Goal: Task Accomplishment & Management: Manage account settings

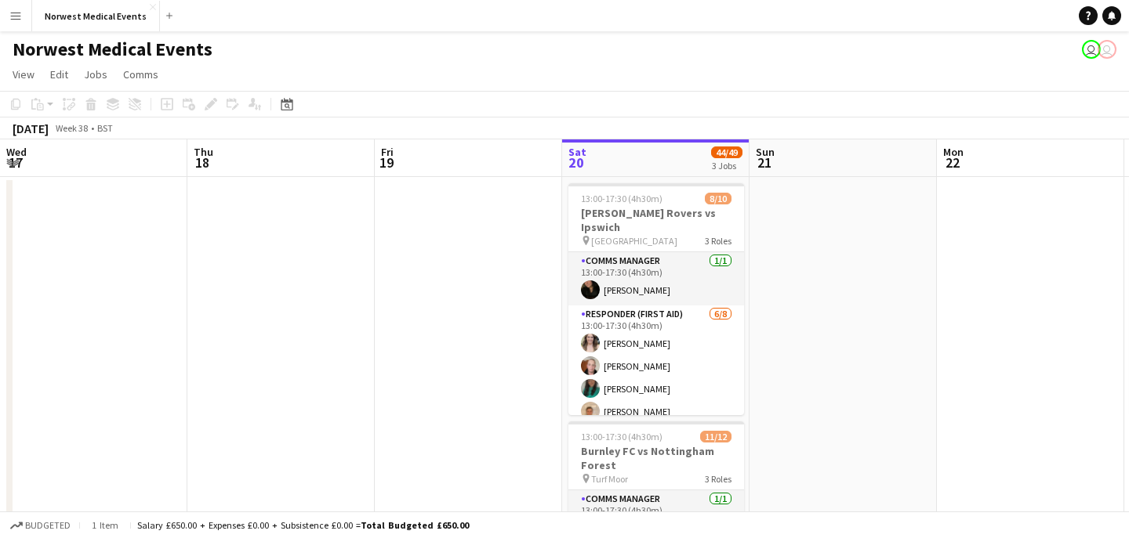
scroll to position [0, 375]
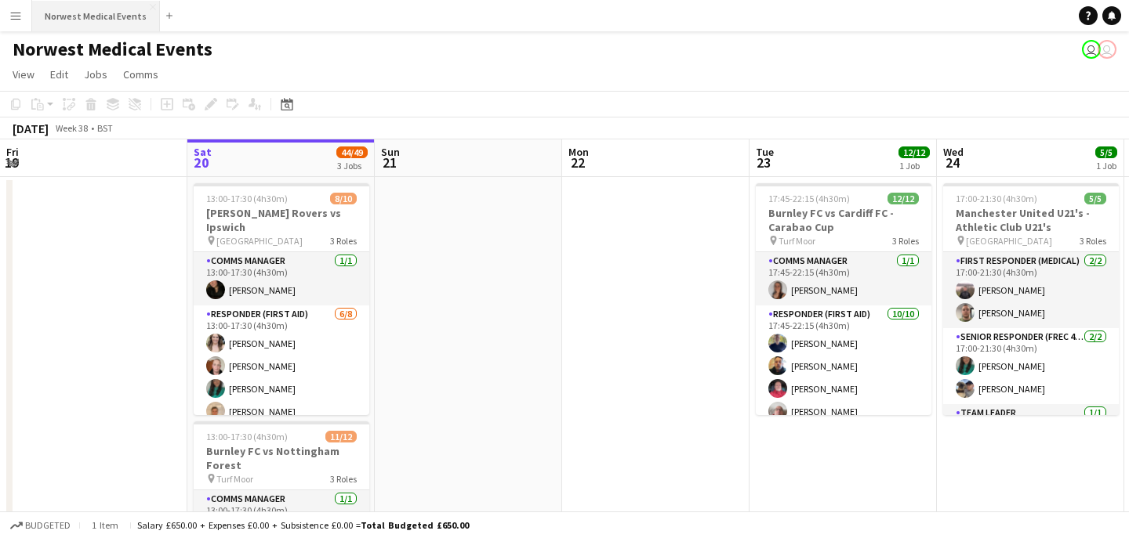
click at [83, 17] on button "Norwest Medical Events Close" at bounding box center [96, 16] width 128 height 31
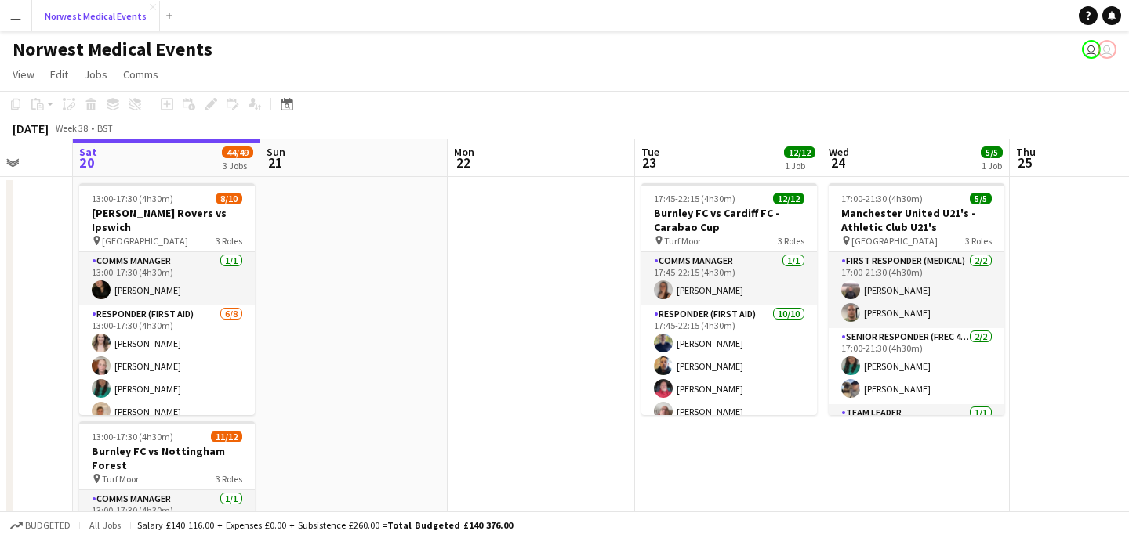
scroll to position [0, 609]
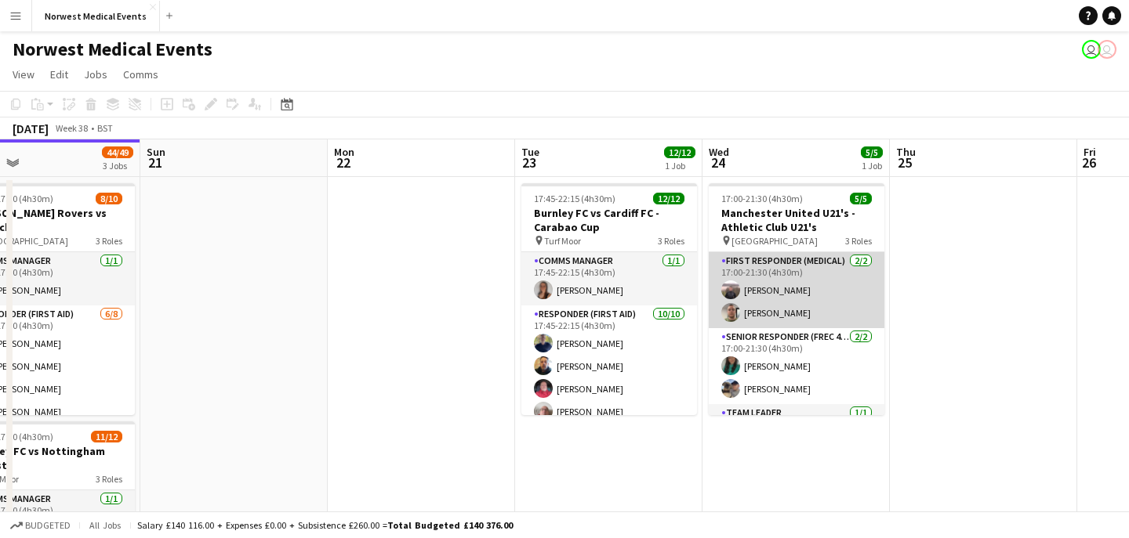
click at [775, 303] on app-card-role "First Responder (Medical) [DATE] 17:00-21:30 (4h30m) [PERSON_NAME] [PERSON_NAME]" at bounding box center [797, 290] width 176 height 76
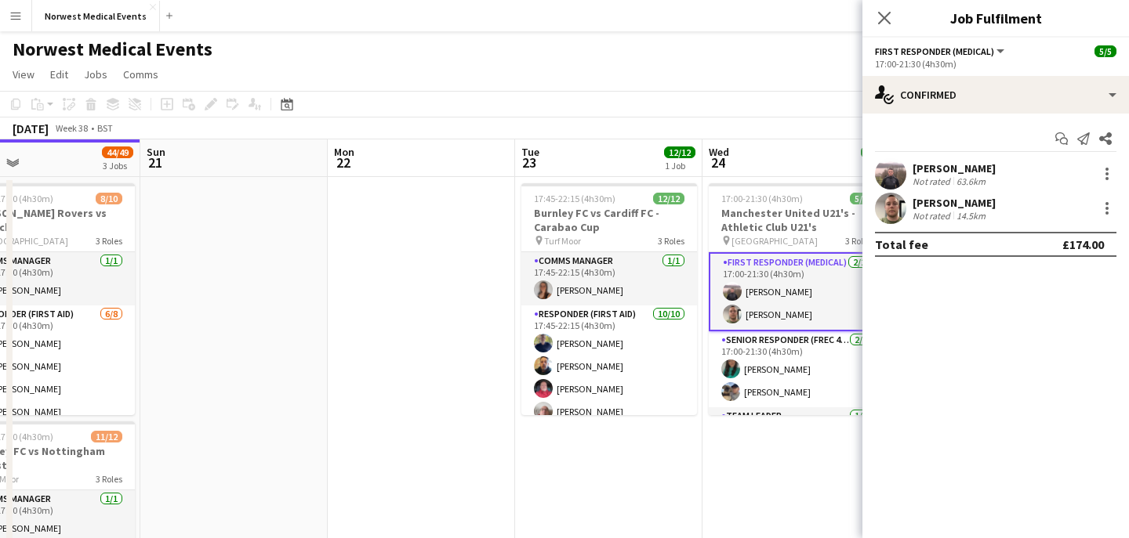
click at [932, 169] on div "[PERSON_NAME]" at bounding box center [953, 168] width 83 height 14
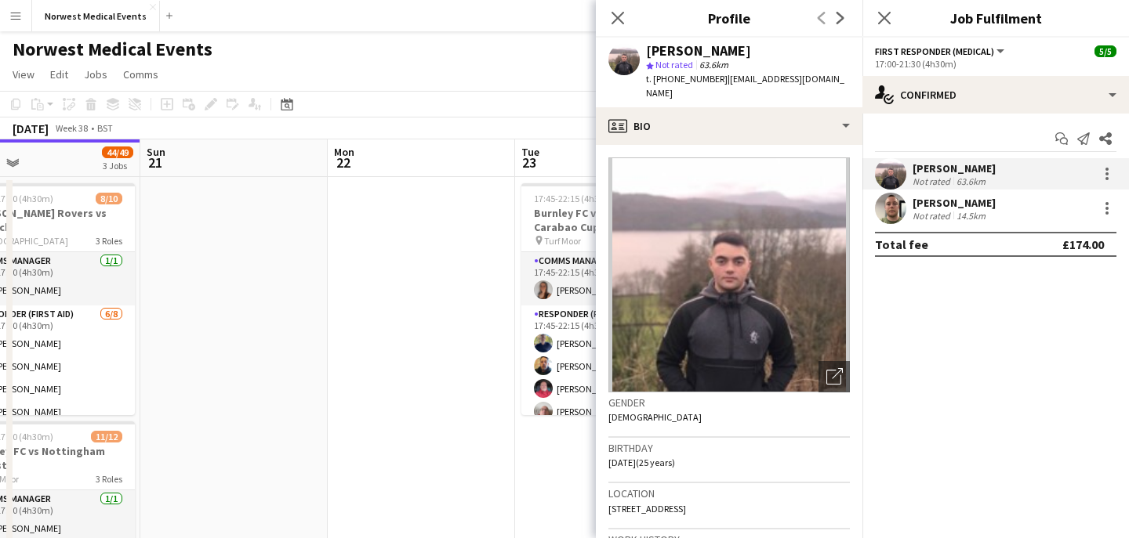
click at [930, 205] on div "[PERSON_NAME]" at bounding box center [953, 203] width 83 height 14
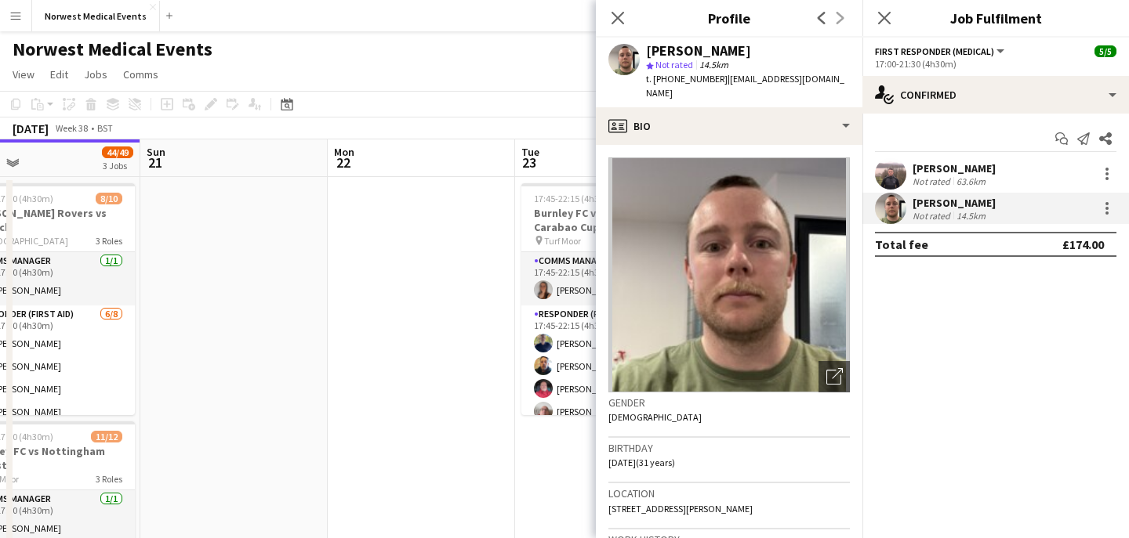
click at [937, 171] on div "[PERSON_NAME]" at bounding box center [953, 168] width 83 height 14
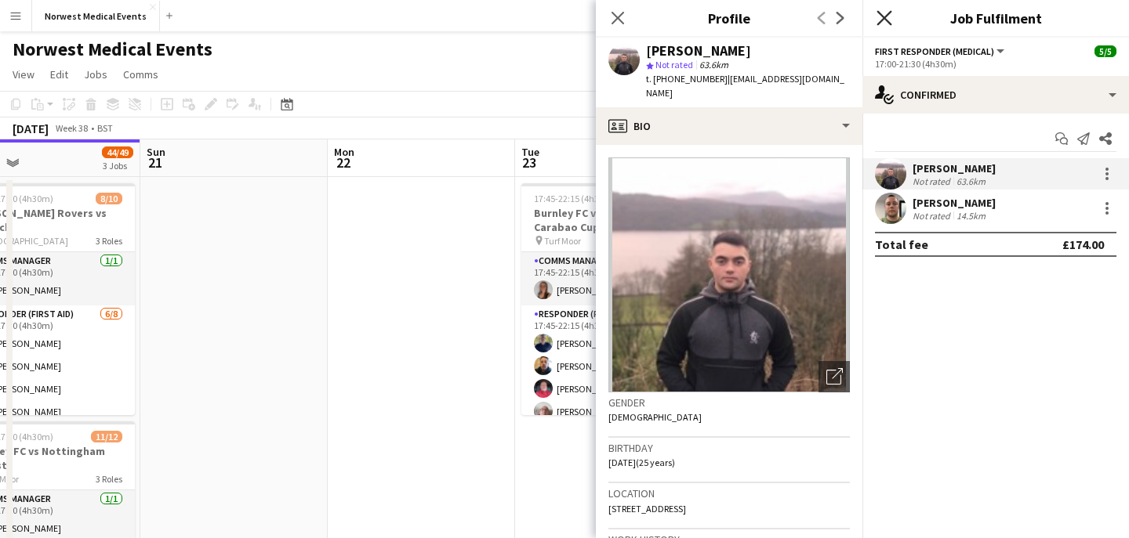
click at [885, 13] on icon "Close pop-in" at bounding box center [883, 17] width 15 height 15
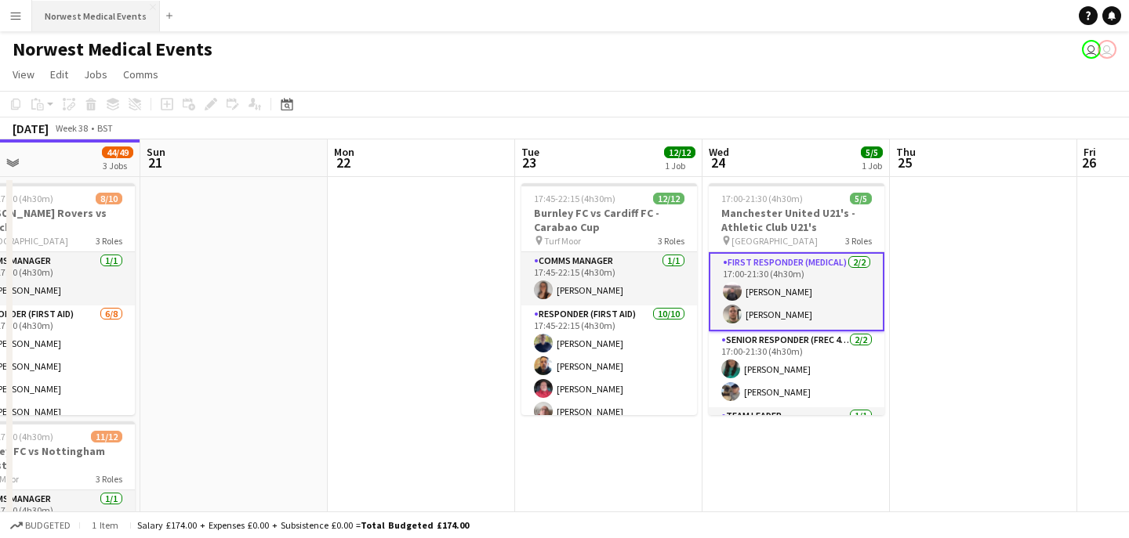
click at [110, 25] on button "Norwest Medical Events Close" at bounding box center [96, 16] width 128 height 31
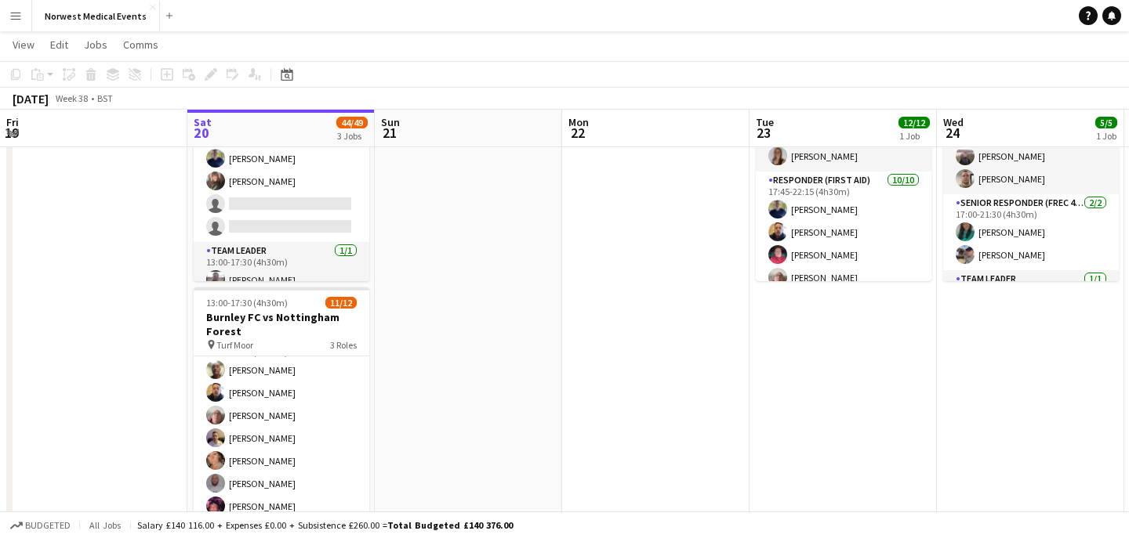
scroll to position [132, 0]
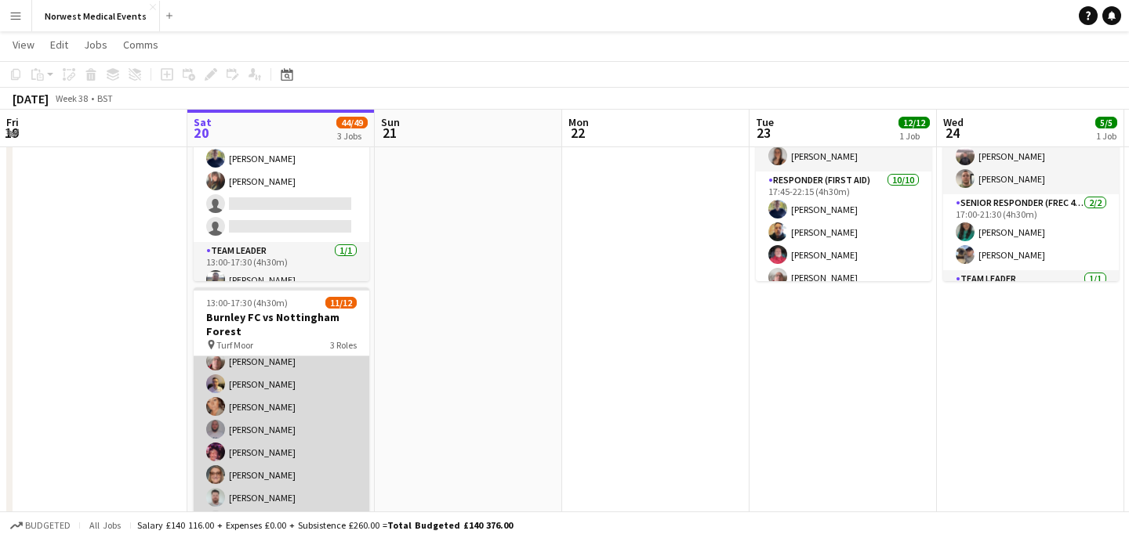
click at [292, 411] on app-card-role "Responder (First Aid) [DATE] 13:00-17:30 (4h30m) [PERSON_NAME] [PERSON_NAME] [P…" at bounding box center [282, 407] width 176 height 258
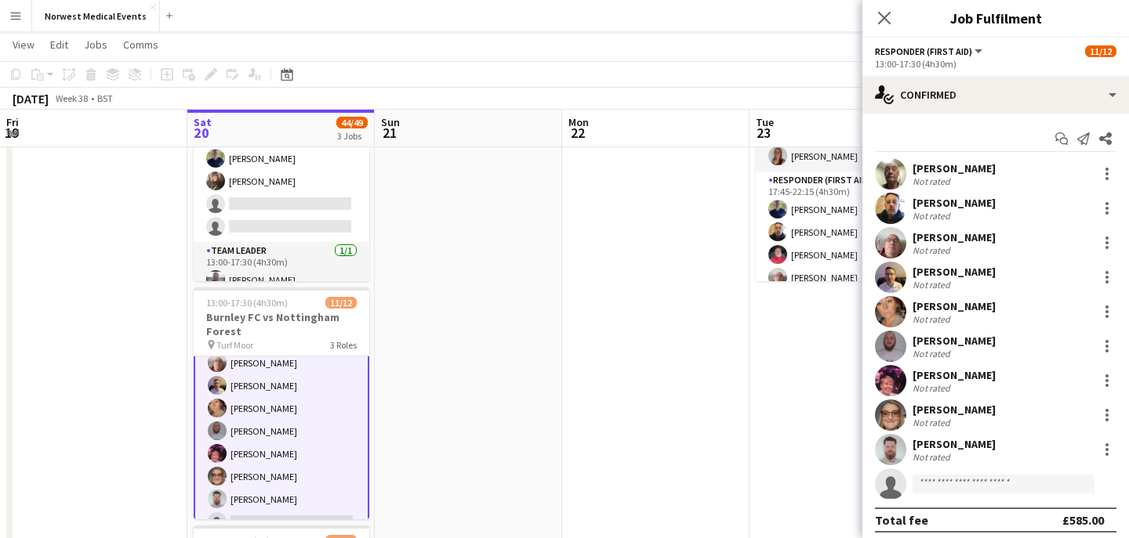
scroll to position [133, 0]
click at [880, 20] on icon "Close pop-in" at bounding box center [883, 17] width 15 height 15
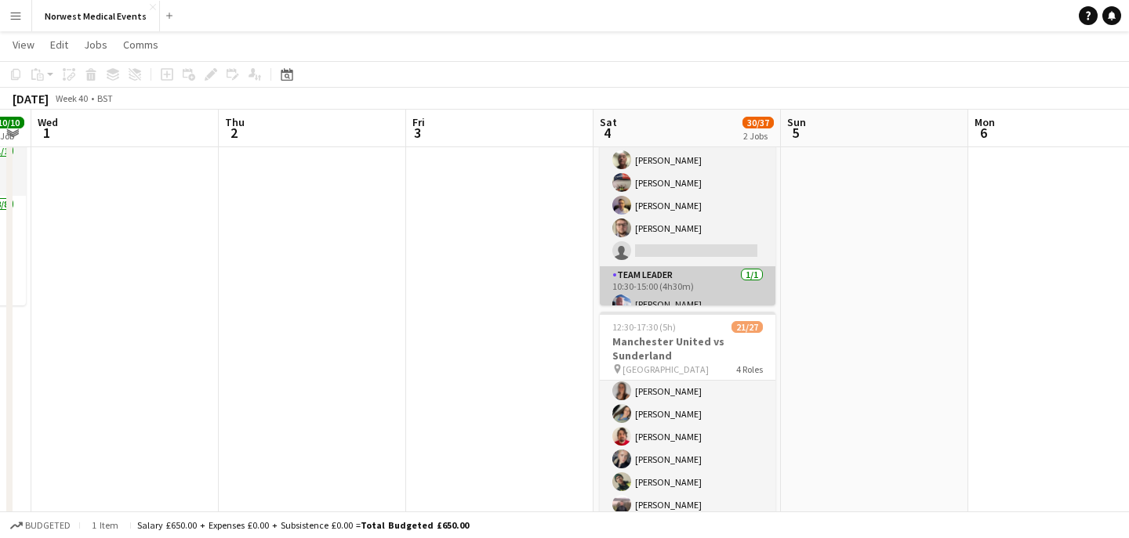
scroll to position [248, 0]
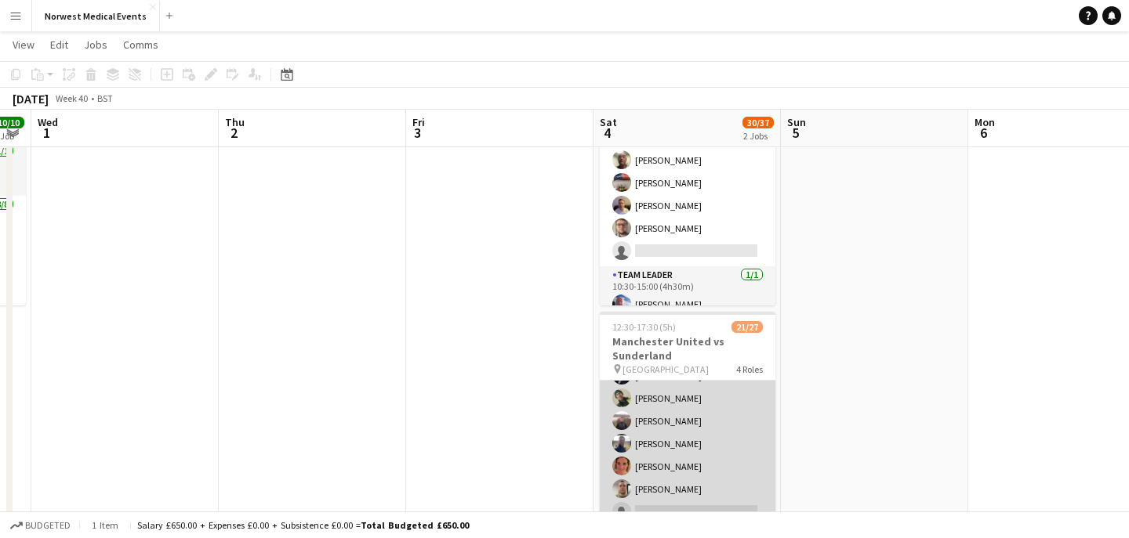
click at [703, 427] on app-card-role "First Responder (Medical) 15/19 12:30-17:30 (5h) [PERSON_NAME] [PERSON_NAME] [P…" at bounding box center [688, 364] width 176 height 462
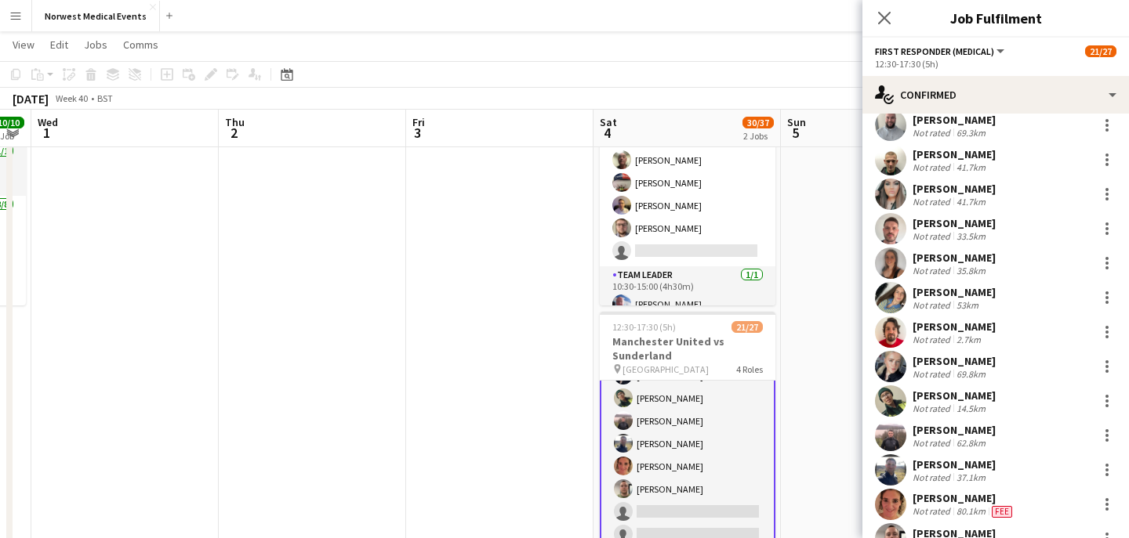
scroll to position [125, 0]
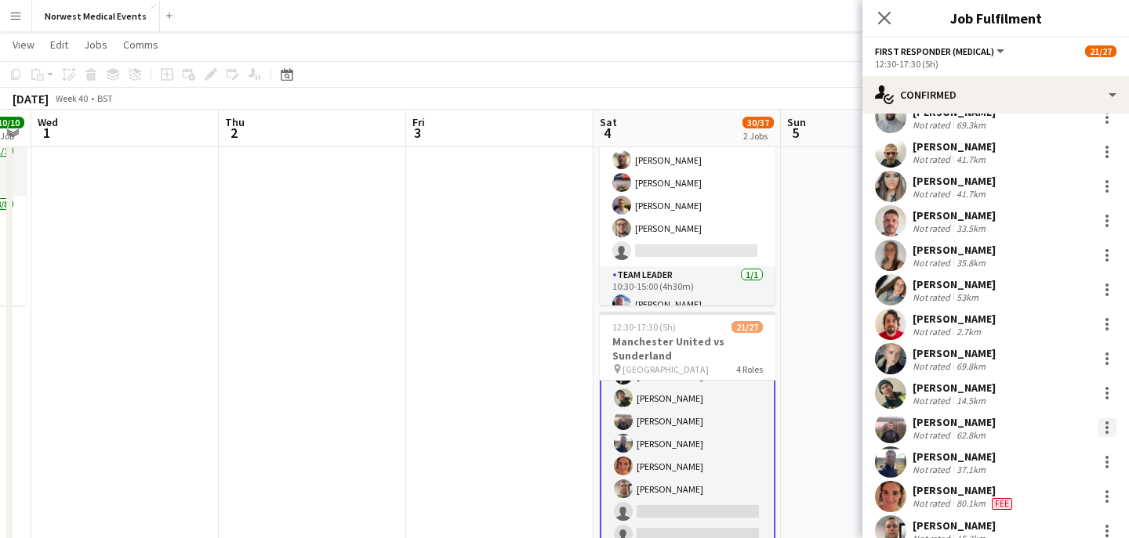
click at [1108, 426] on div at bounding box center [1106, 428] width 19 height 19
click at [1042, 362] on span "Remove" at bounding box center [1029, 360] width 47 height 13
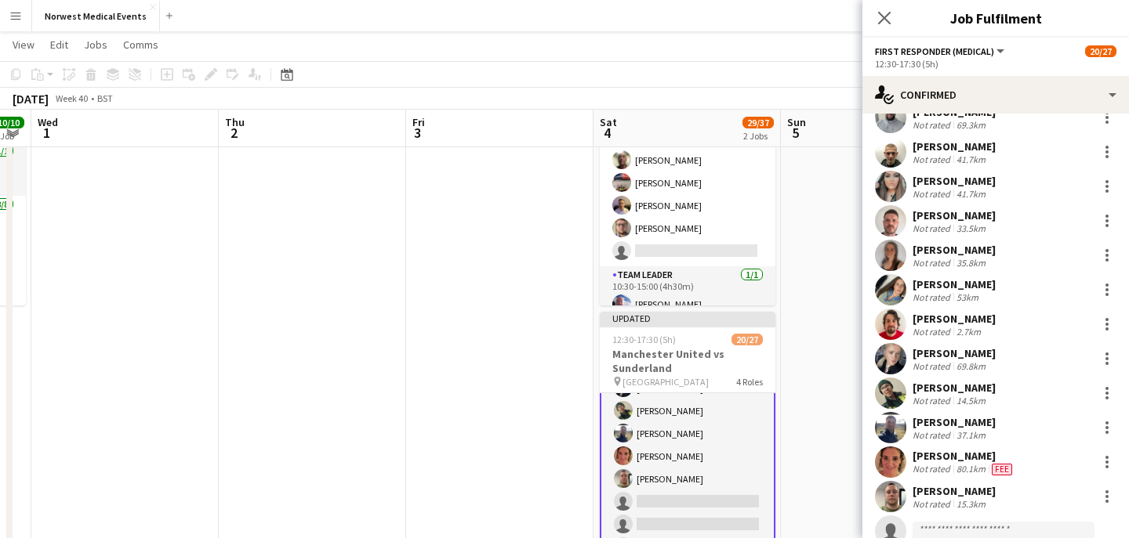
click at [890, 29] on div "Close pop-in" at bounding box center [884, 18] width 44 height 36
click at [890, 28] on div "Close pop-in" at bounding box center [884, 18] width 44 height 36
click at [885, 20] on icon at bounding box center [883, 17] width 15 height 15
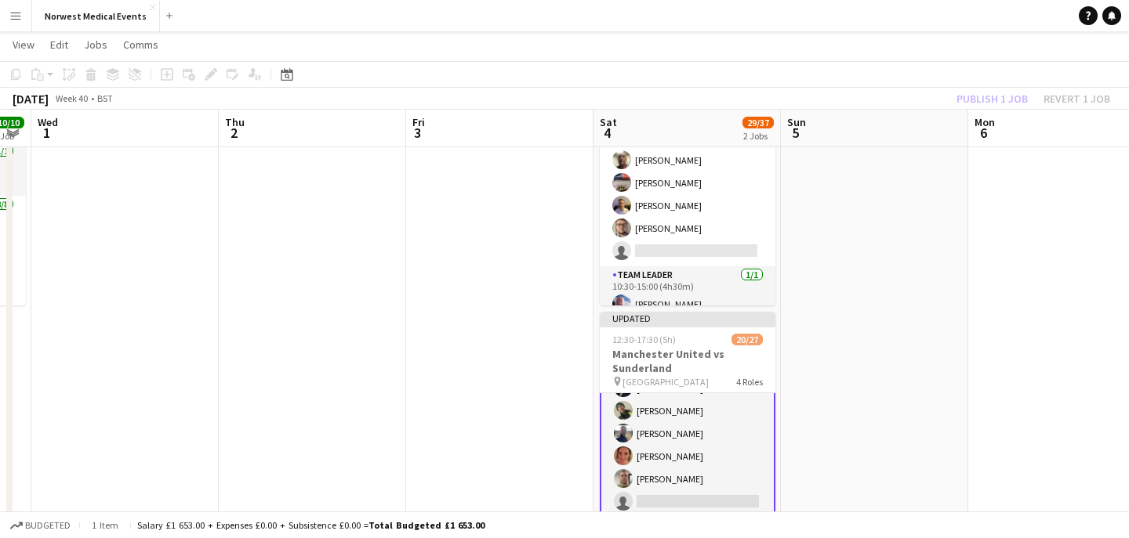
click at [981, 92] on div "Publish 1 job Revert 1 job" at bounding box center [1032, 99] width 191 height 20
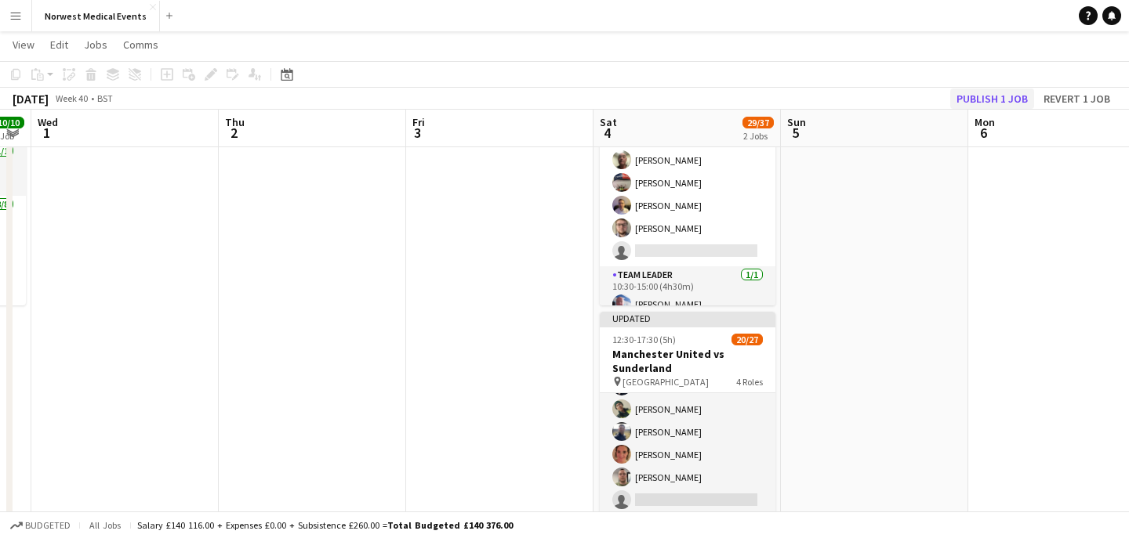
scroll to position [248, 0]
click at [981, 92] on button "Publish 1 job" at bounding box center [992, 99] width 84 height 20
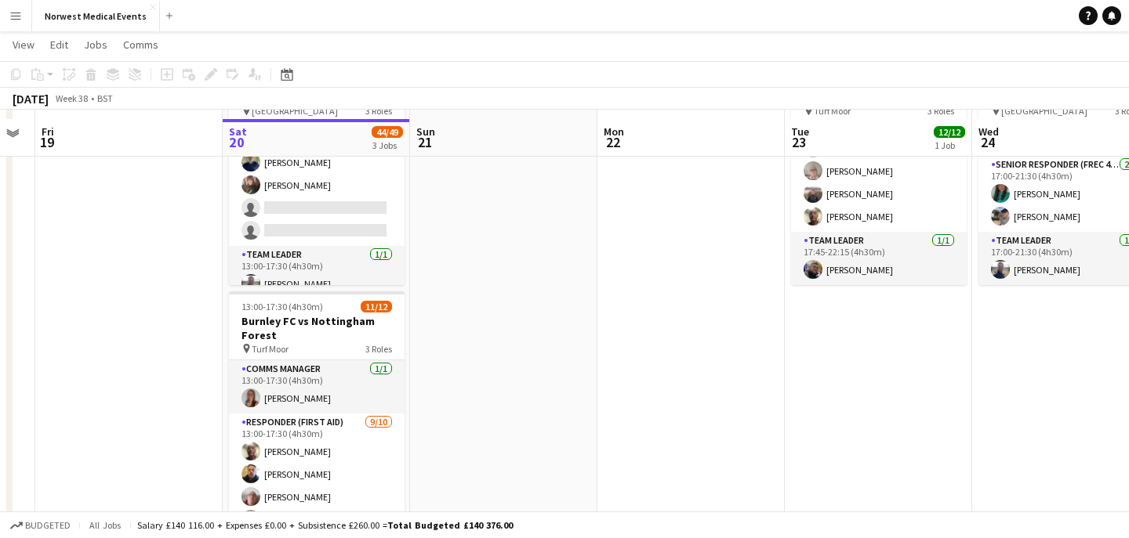
scroll to position [138, 0]
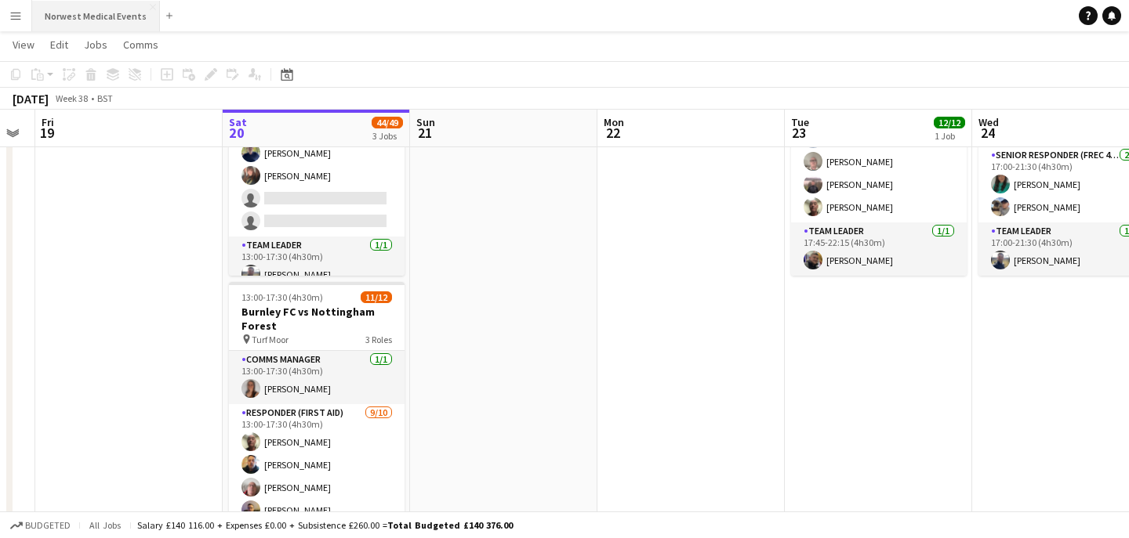
click at [87, 16] on button "Norwest Medical Events Close" at bounding box center [96, 16] width 128 height 31
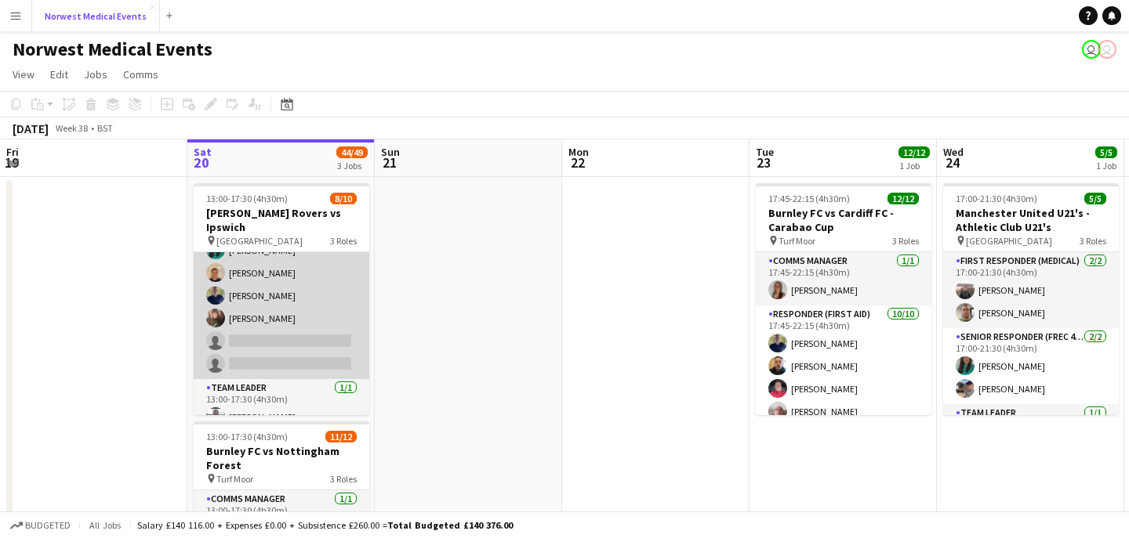
scroll to position [142, 0]
click at [268, 322] on app-card-role "Responder (First Aid) [DATE] 13:00-17:30 (4h30m) [PERSON_NAME] [PERSON_NAME] [P…" at bounding box center [282, 270] width 176 height 212
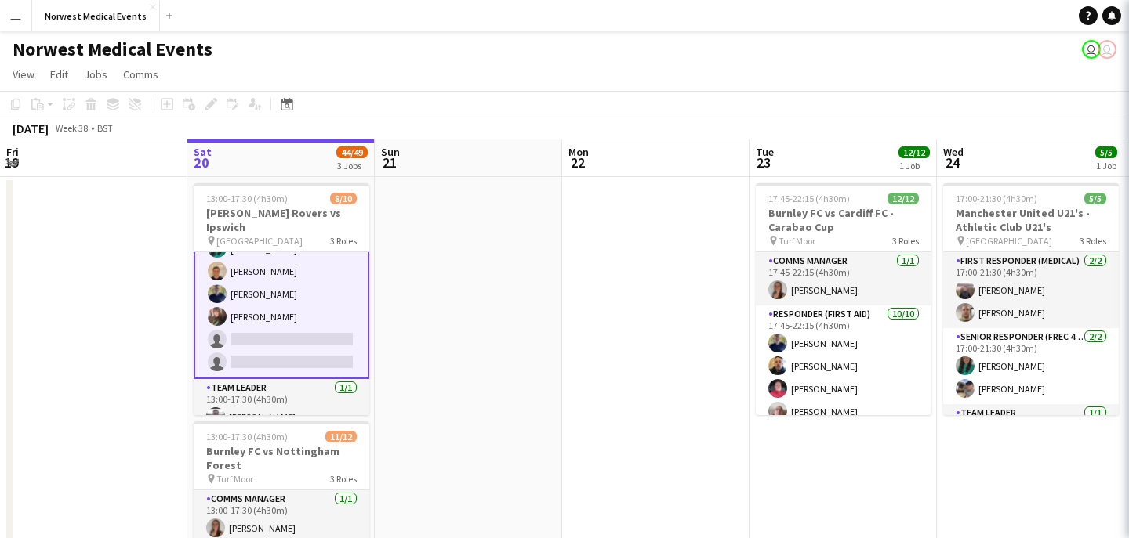
scroll to position [143, 0]
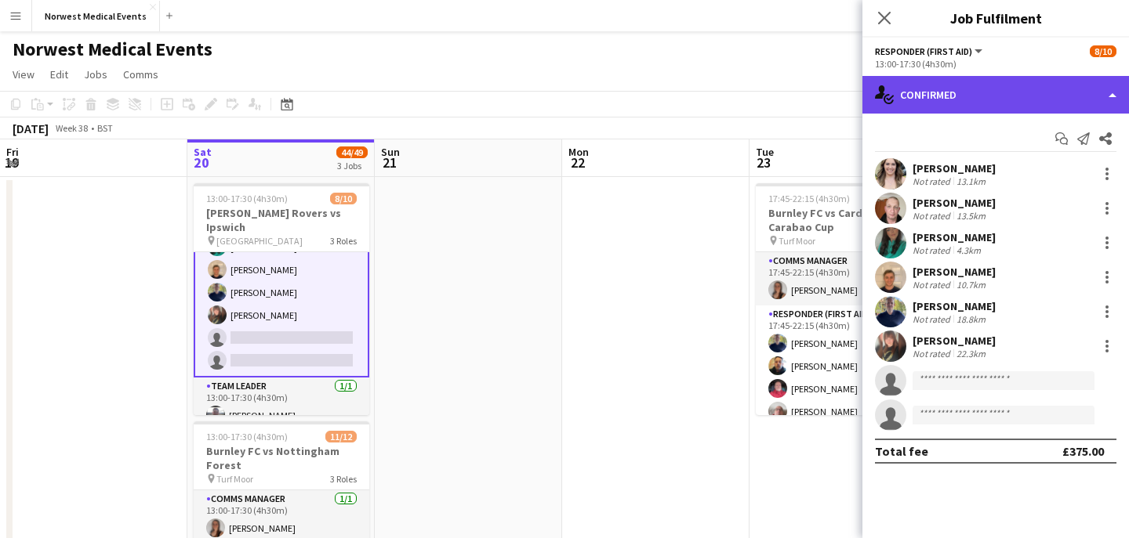
click at [1007, 88] on div "single-neutral-actions-check-2 Confirmed" at bounding box center [995, 95] width 266 height 38
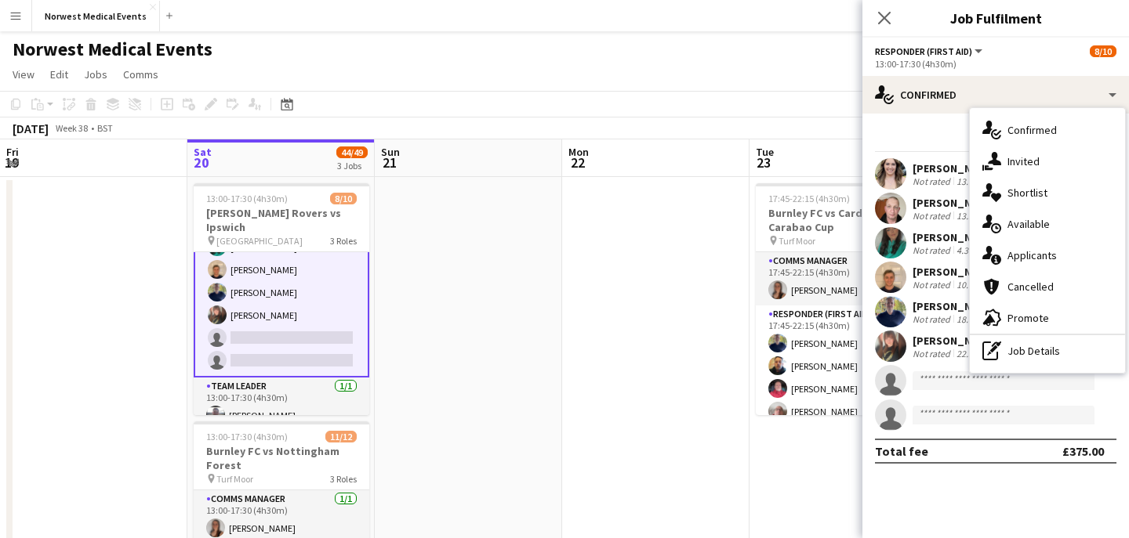
click at [1050, 256] on span "Applicants" at bounding box center [1031, 255] width 49 height 14
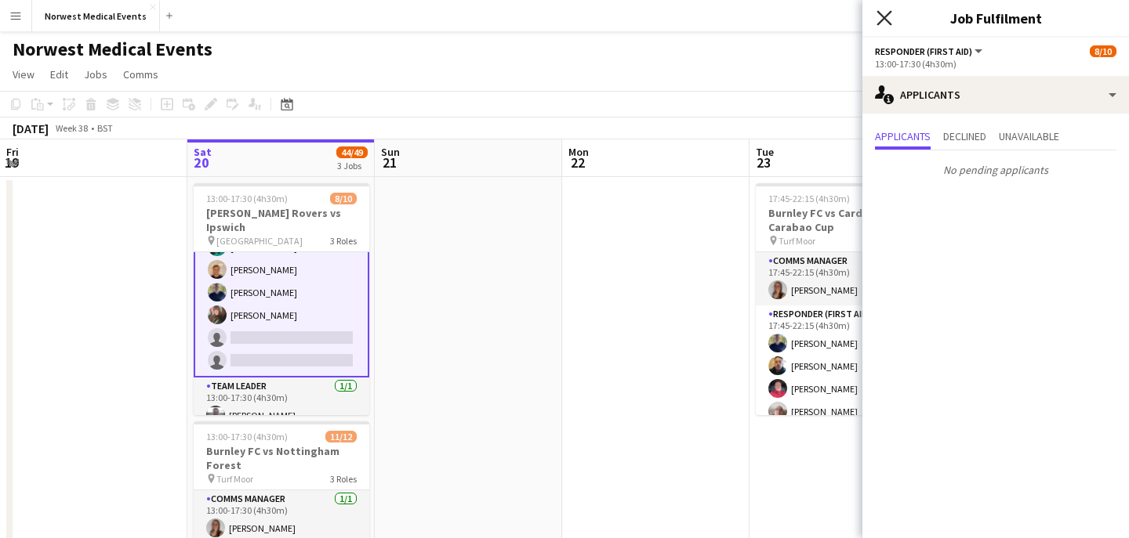
click at [879, 17] on icon "Close pop-in" at bounding box center [883, 17] width 15 height 15
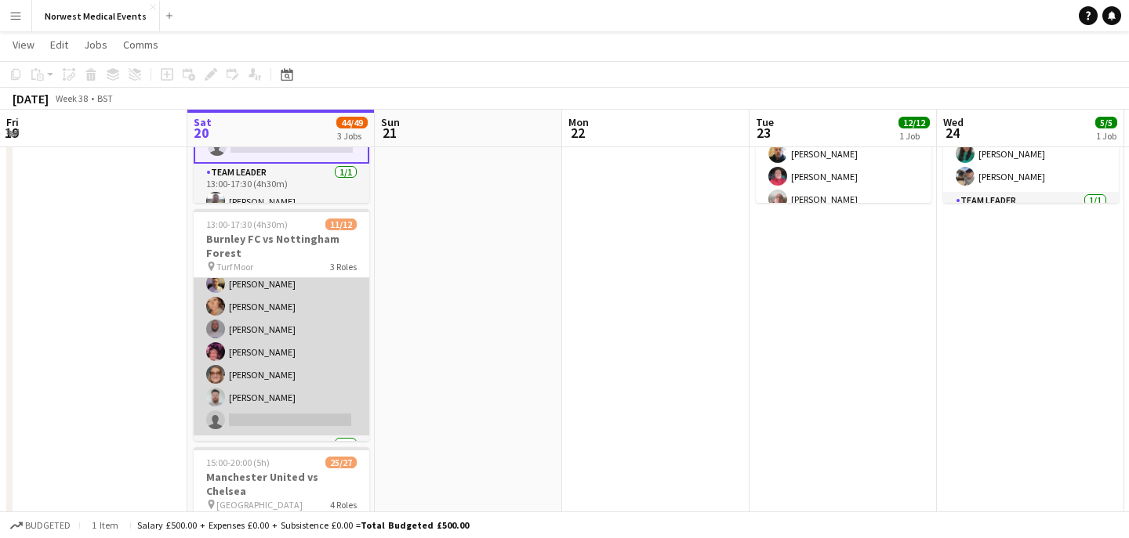
scroll to position [195, 0]
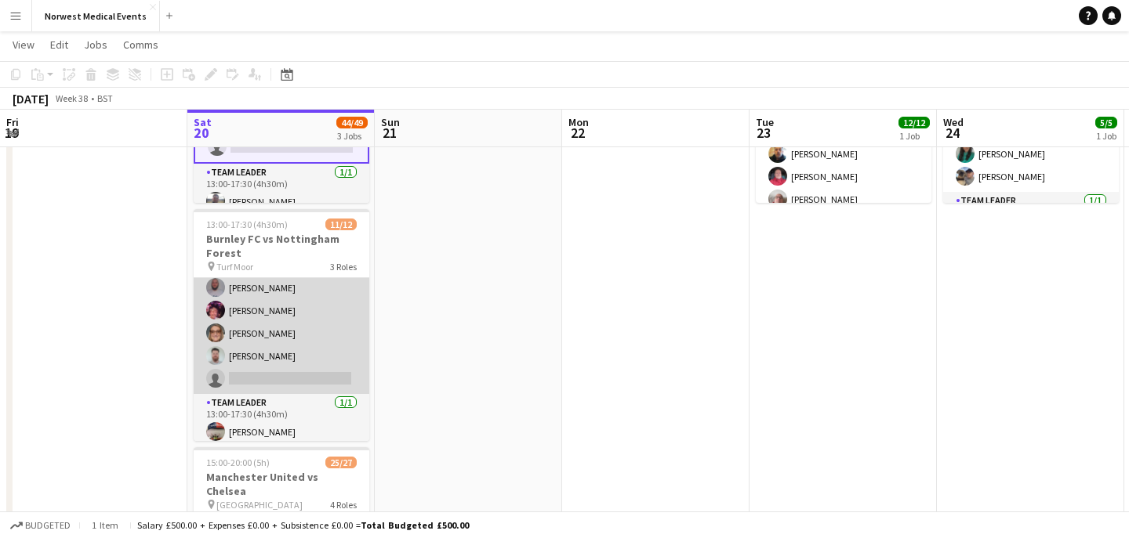
click at [291, 358] on app-card-role "Responder (First Aid) [DATE] 13:00-17:30 (4h30m) [PERSON_NAME] [PERSON_NAME] [P…" at bounding box center [282, 265] width 176 height 258
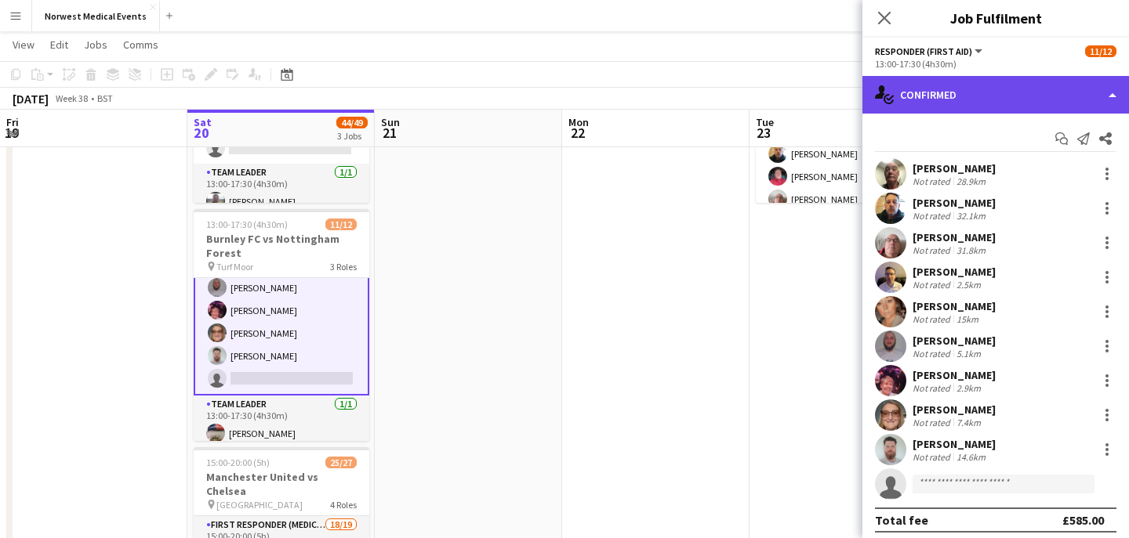
click at [959, 111] on div "single-neutral-actions-check-2 Confirmed" at bounding box center [995, 95] width 266 height 38
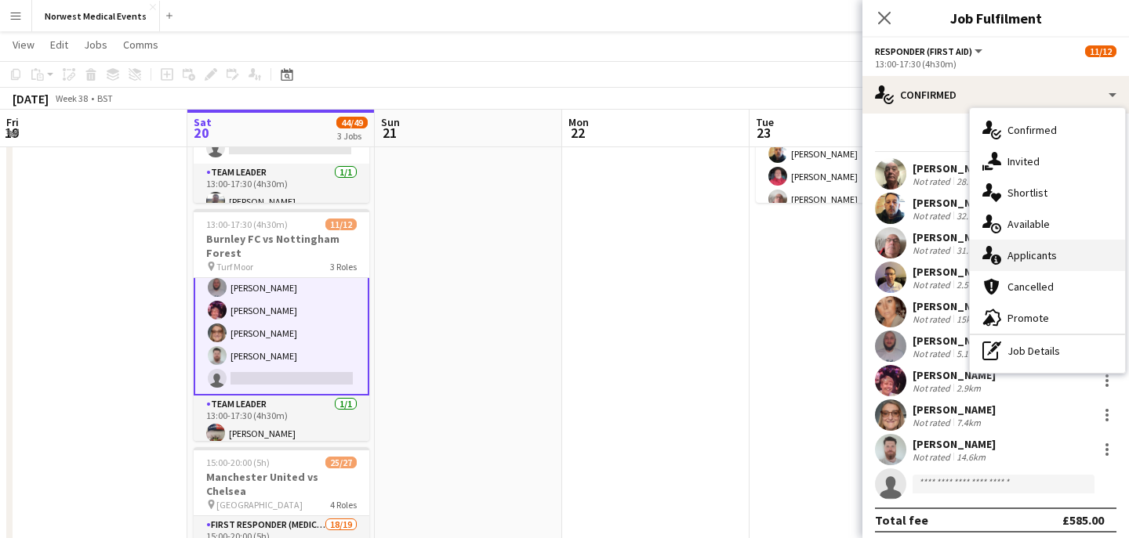
click at [1018, 258] on span "Applicants" at bounding box center [1031, 255] width 49 height 14
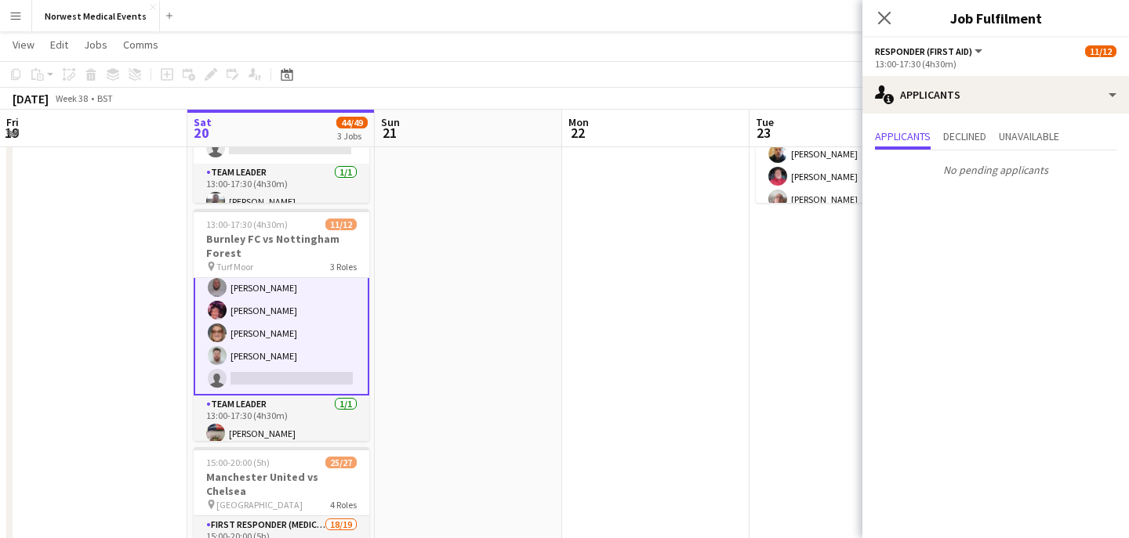
click at [894, 30] on div "Close pop-in" at bounding box center [884, 18] width 44 height 36
click at [888, 23] on icon at bounding box center [884, 18] width 13 height 13
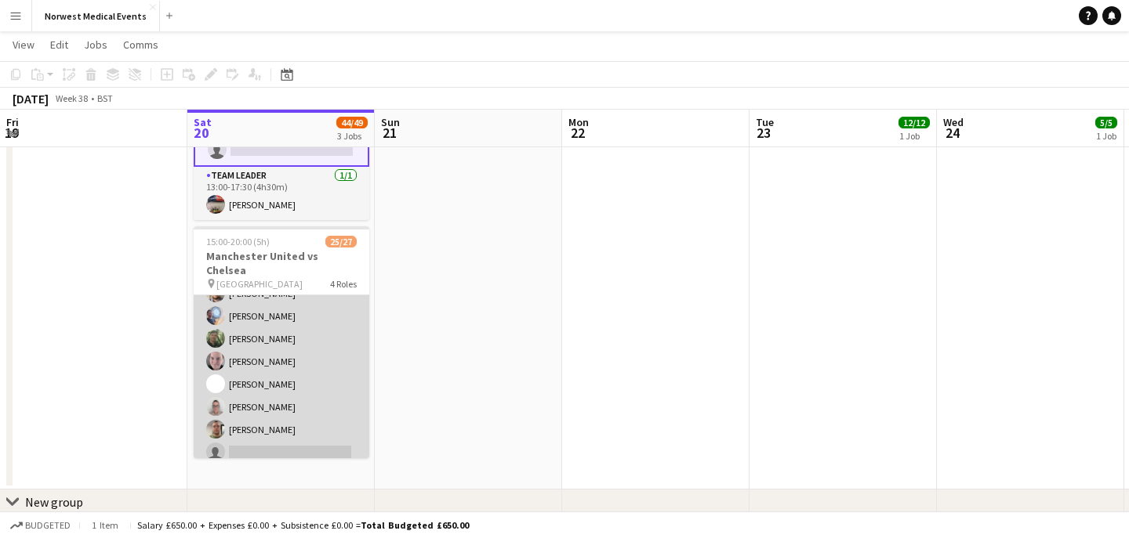
scroll to position [342, 0]
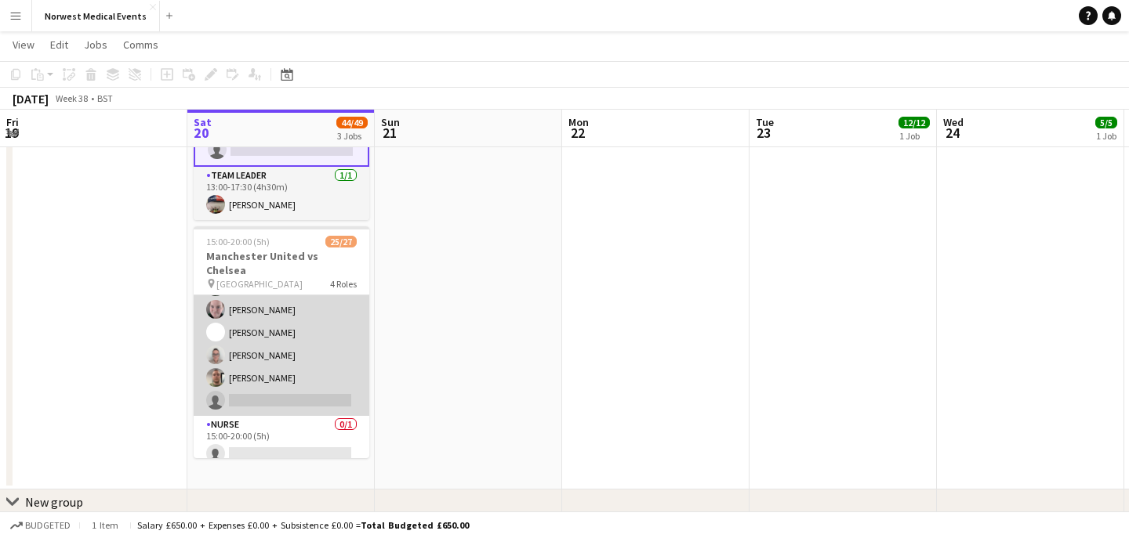
click at [306, 340] on app-card-role "First Responder (Medical) 18/19 15:00-20:00 (5h) [PERSON_NAME] [PERSON_NAME] [P…" at bounding box center [282, 185] width 176 height 462
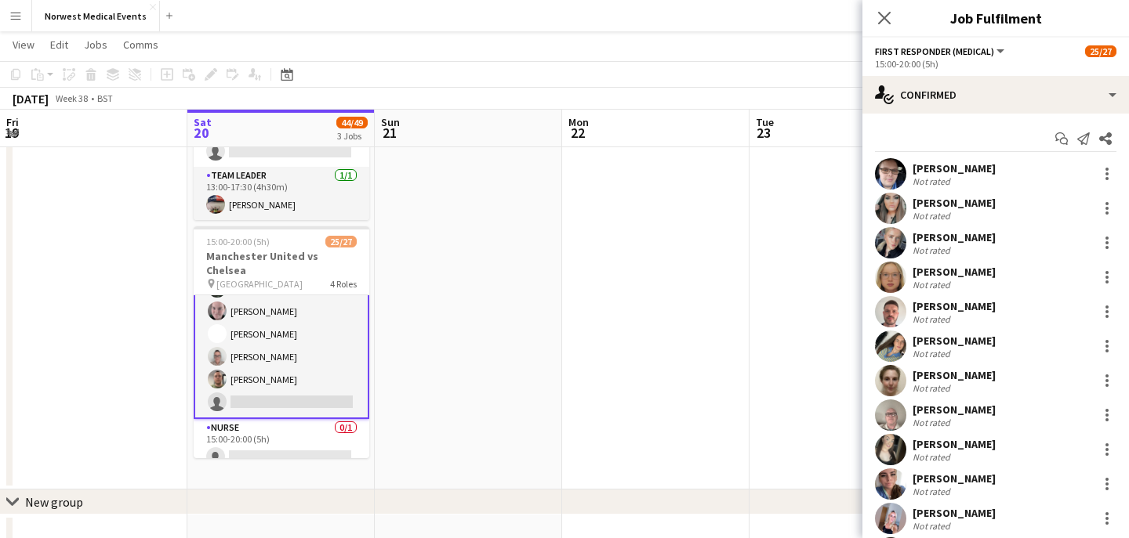
scroll to position [343, 0]
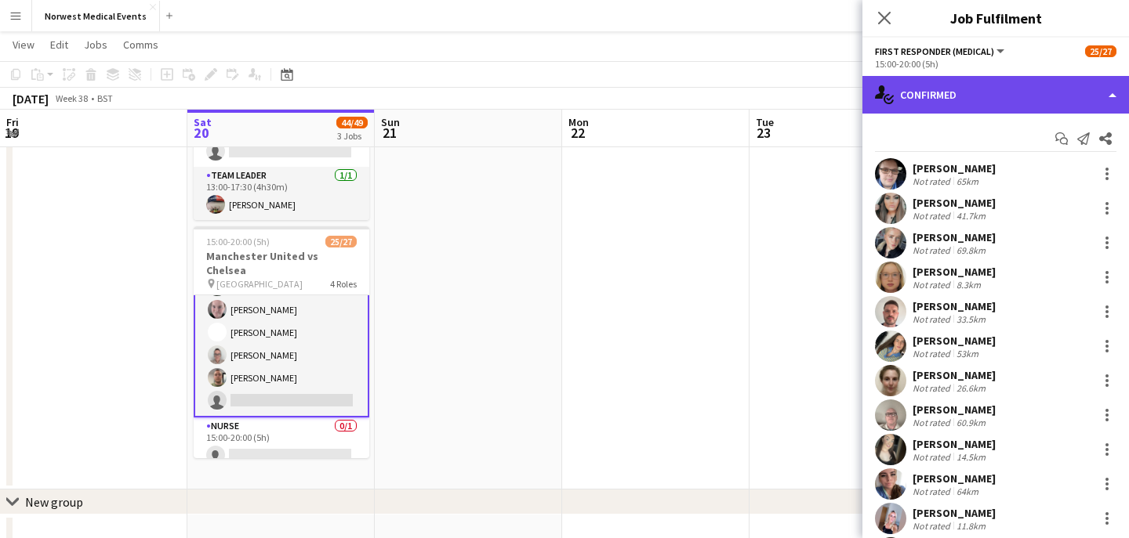
click at [1049, 94] on div "single-neutral-actions-check-2 Confirmed" at bounding box center [995, 95] width 266 height 38
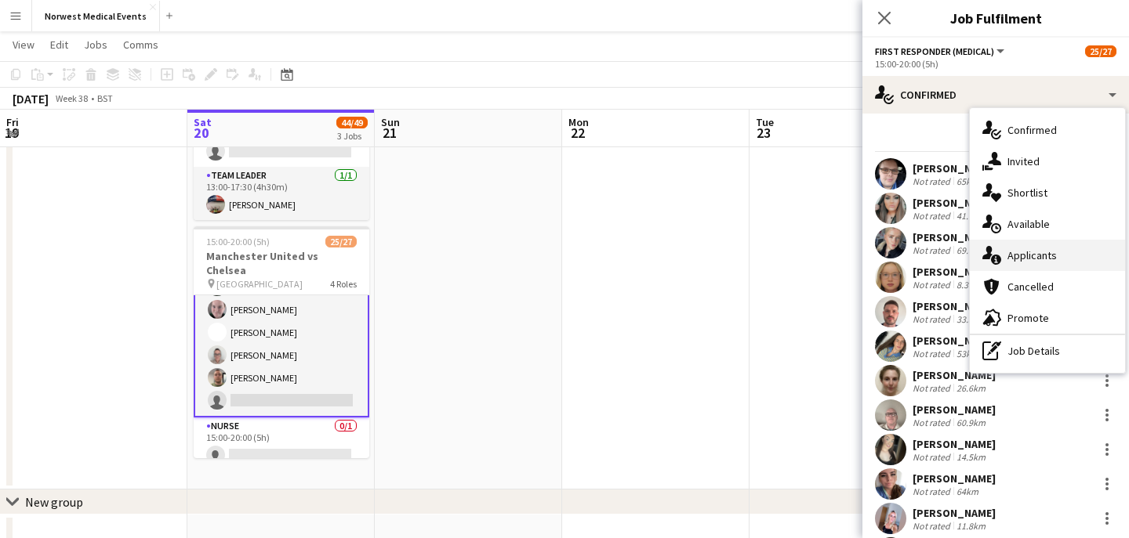
click at [1071, 248] on div "single-neutral-actions-information Applicants" at bounding box center [1047, 255] width 155 height 31
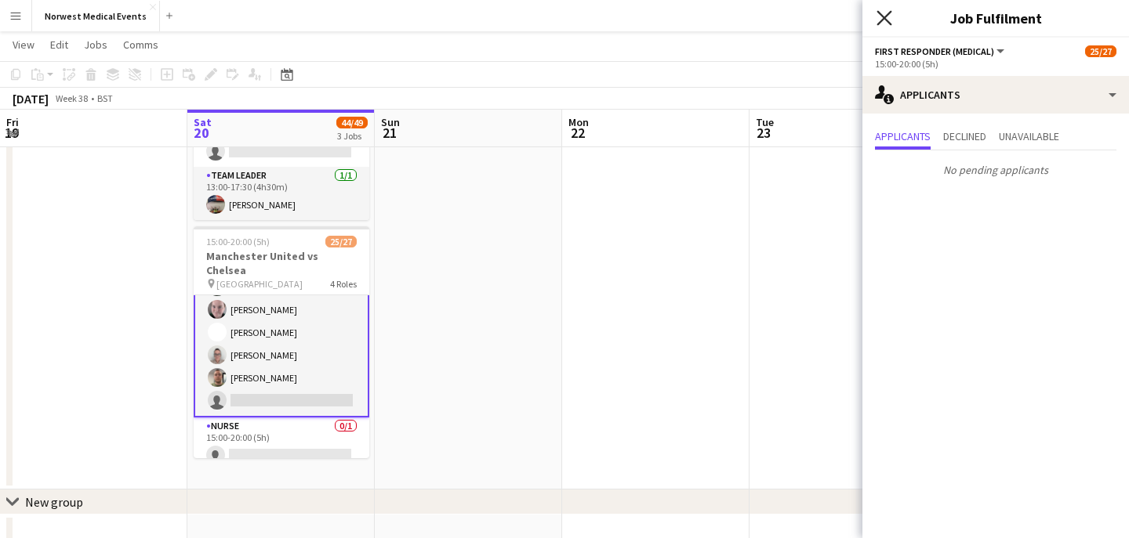
click at [879, 13] on icon at bounding box center [883, 17] width 15 height 15
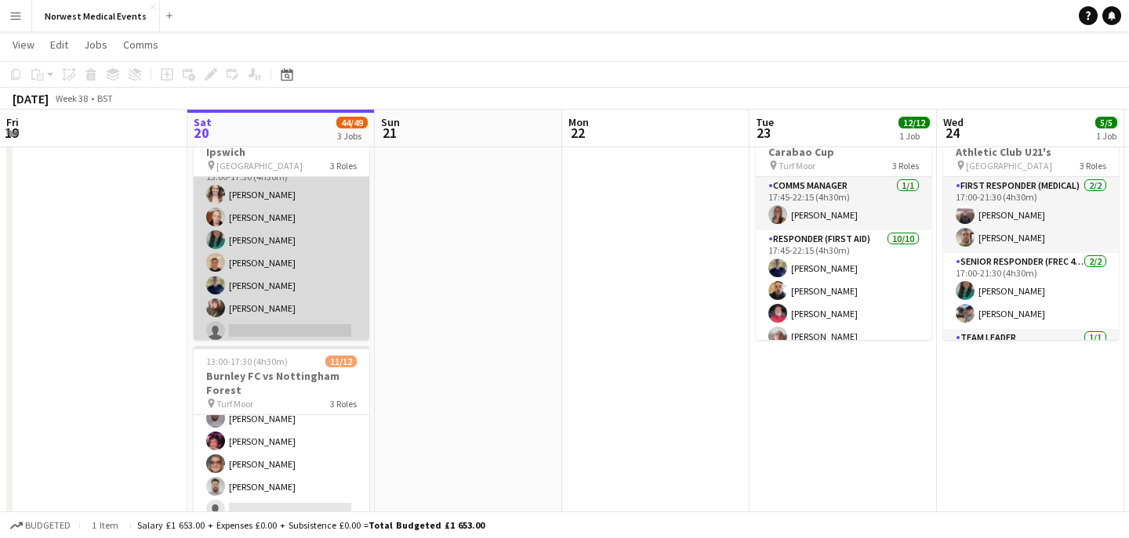
scroll to position [61, 0]
